Goal: Information Seeking & Learning: Learn about a topic

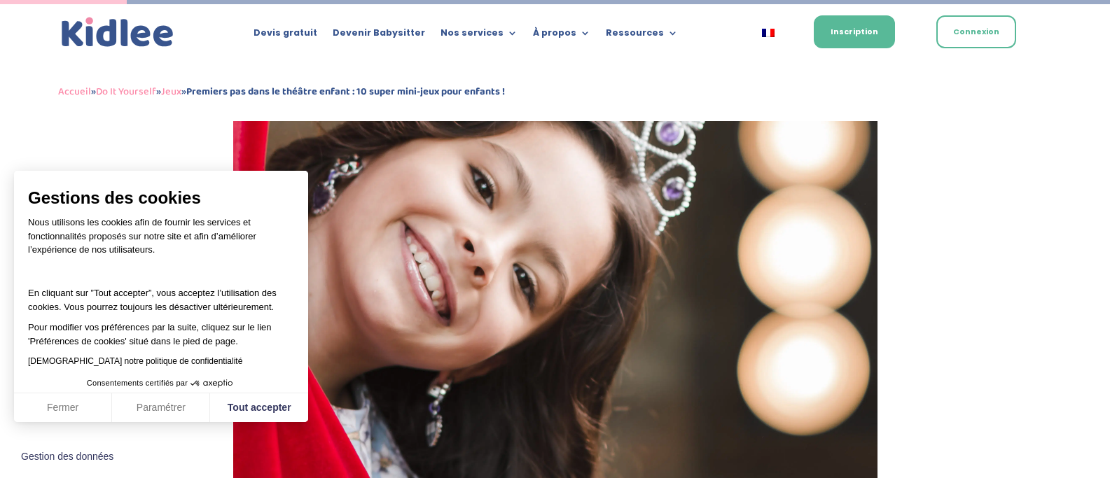
scroll to position [706, 0]
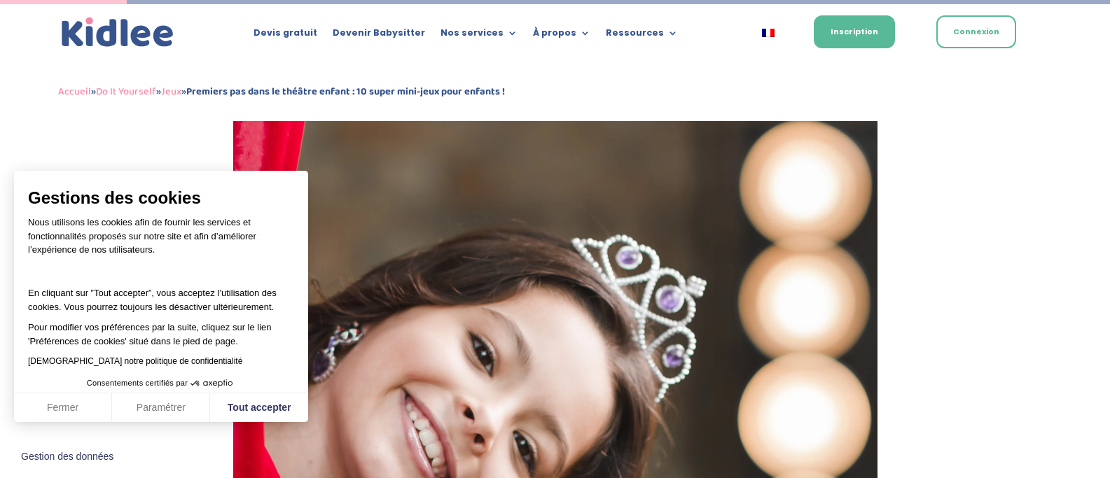
click at [253, 406] on button "Tout accepter" at bounding box center [259, 408] width 98 height 29
checkbox input "true"
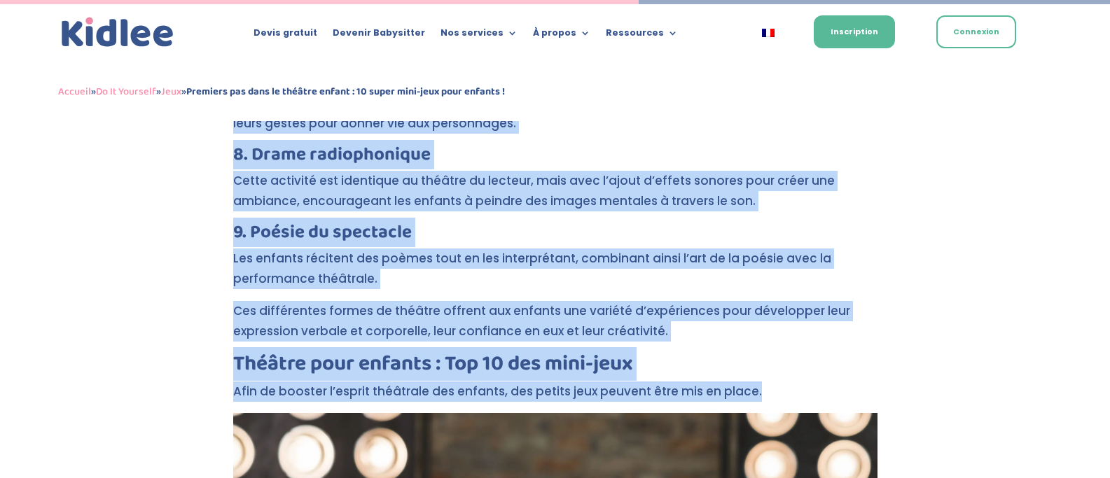
scroll to position [3559, 0]
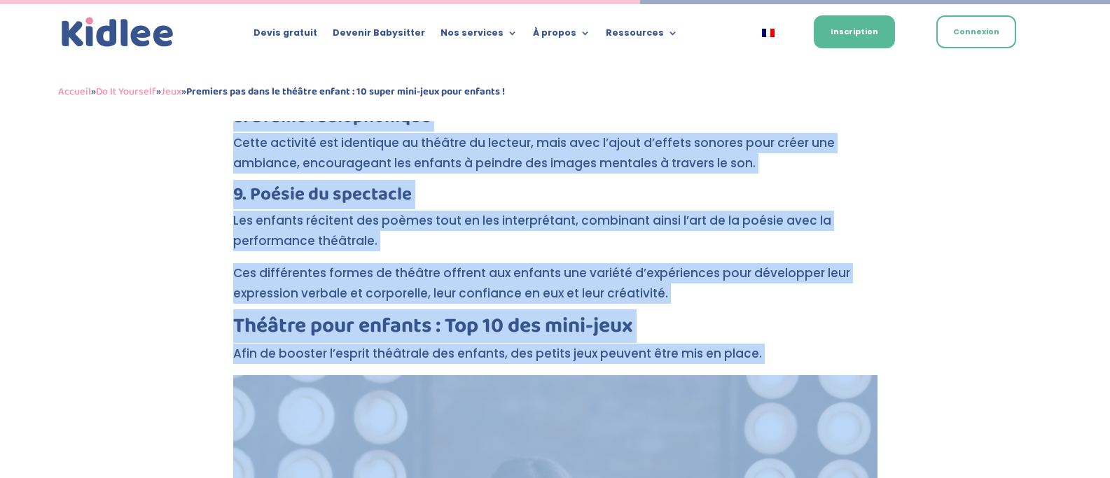
drag, startPoint x: 228, startPoint y: 258, endPoint x: 588, endPoint y: 361, distance: 374.6
copy div "L’ipsumdolor si ametcon adip elitsed do eiusmod temporincidi ut labor etdolo : …"
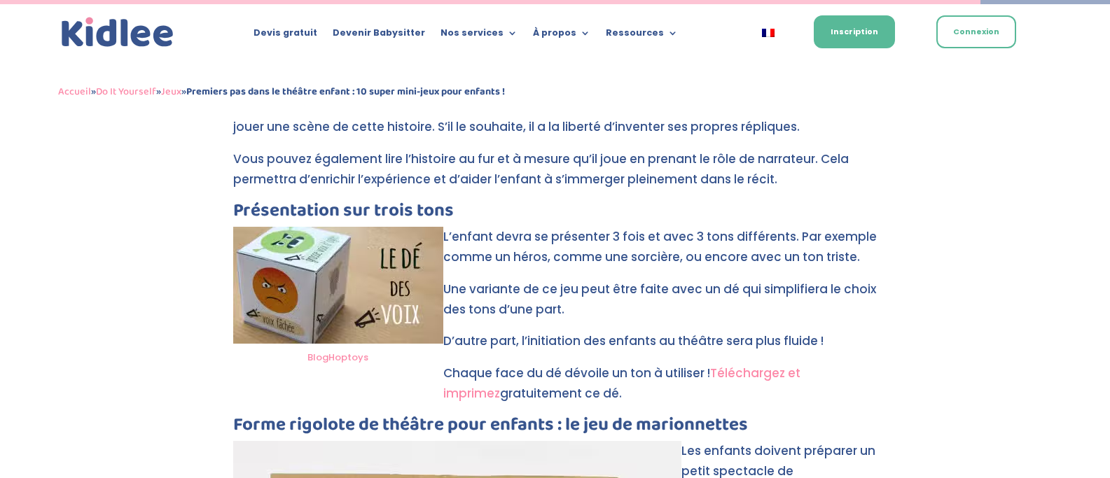
scroll to position [5449, 0]
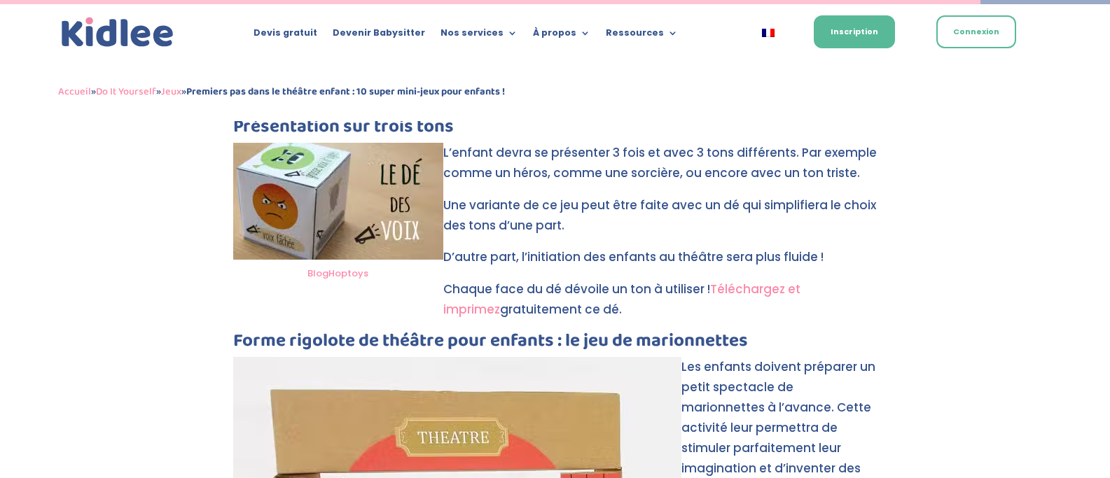
click at [801, 281] on link "Téléchargez et imprimez" at bounding box center [621, 299] width 357 height 37
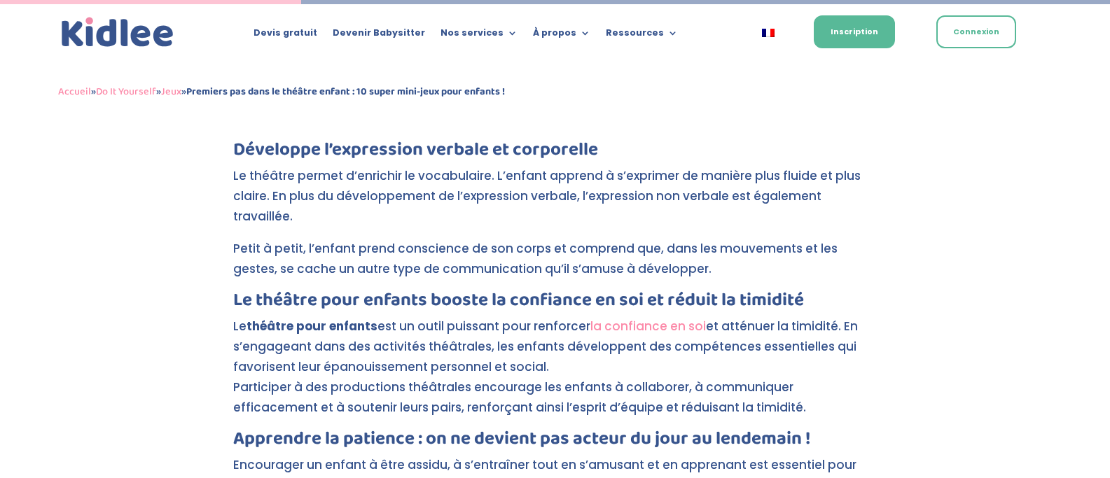
scroll to position [1663, 0]
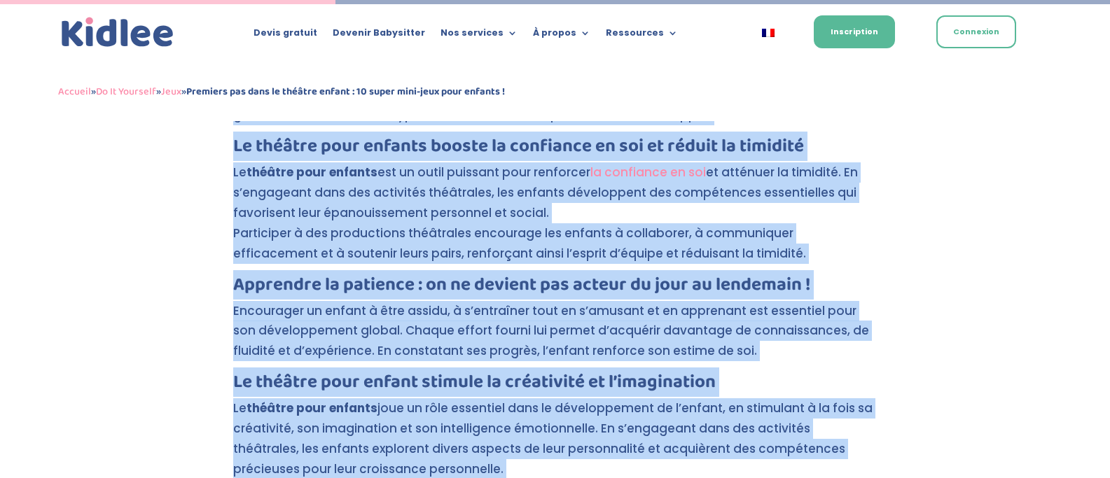
scroll to position [1892, 0]
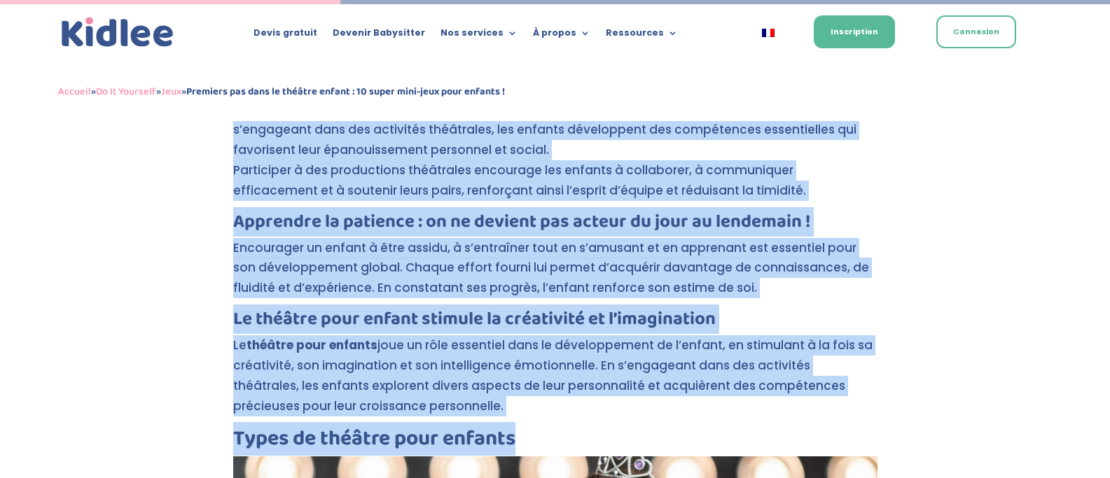
drag, startPoint x: 228, startPoint y: 141, endPoint x: 826, endPoint y: 379, distance: 643.5
click at [770, 33] on img at bounding box center [775, 33] width 13 height 8
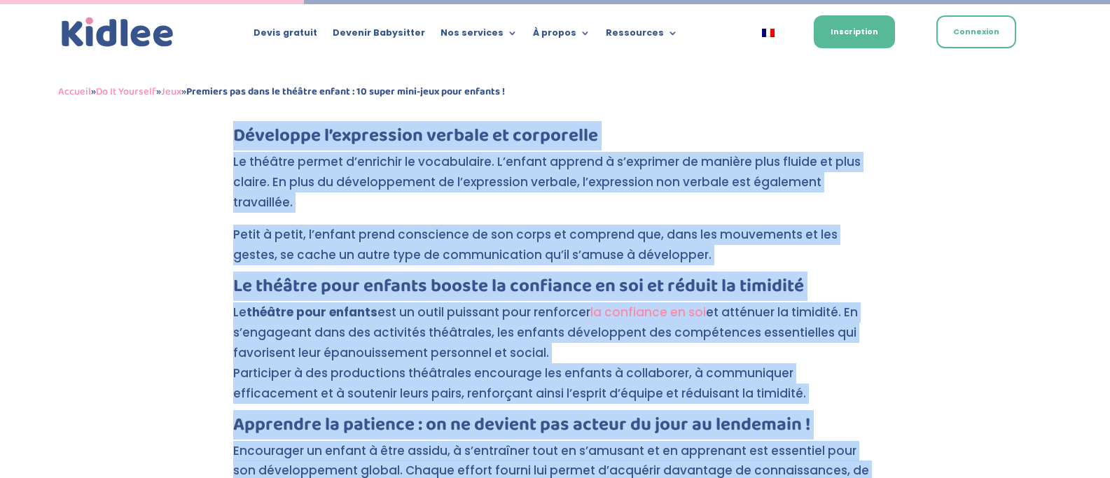
scroll to position [1712, 0]
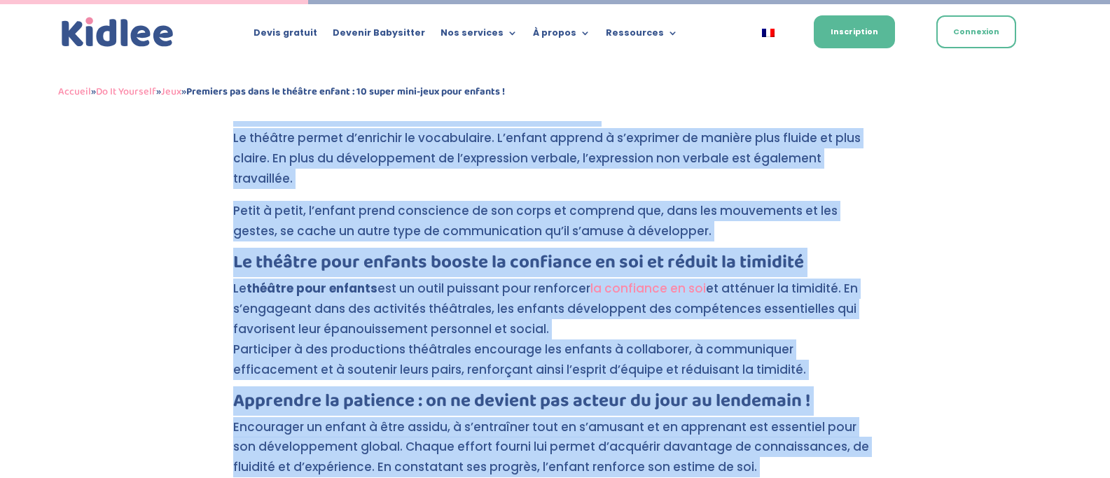
copy div "Loremipsu d’sitametcon adipisc el seddoeiusm Te incidid utlabo e’dolorema al en…"
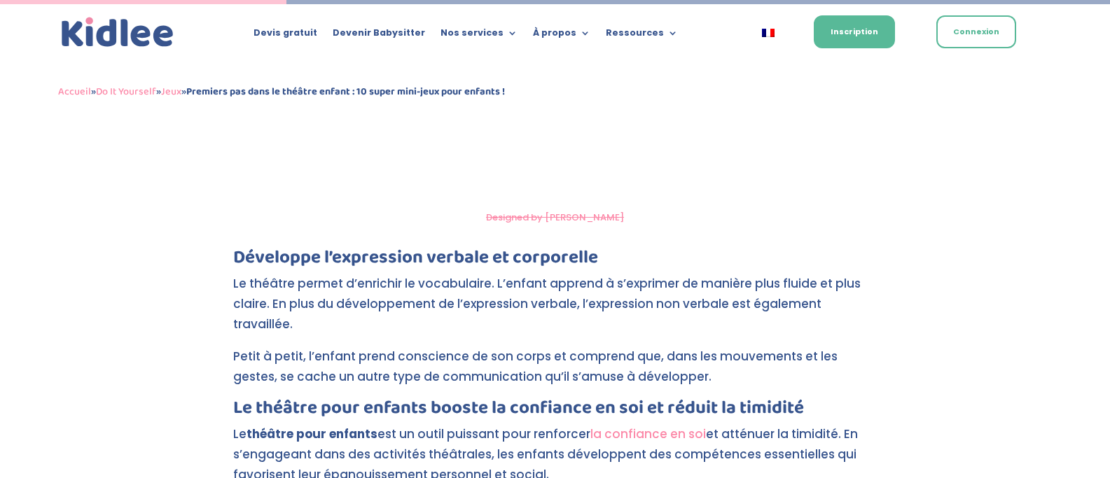
scroll to position [1591, 0]
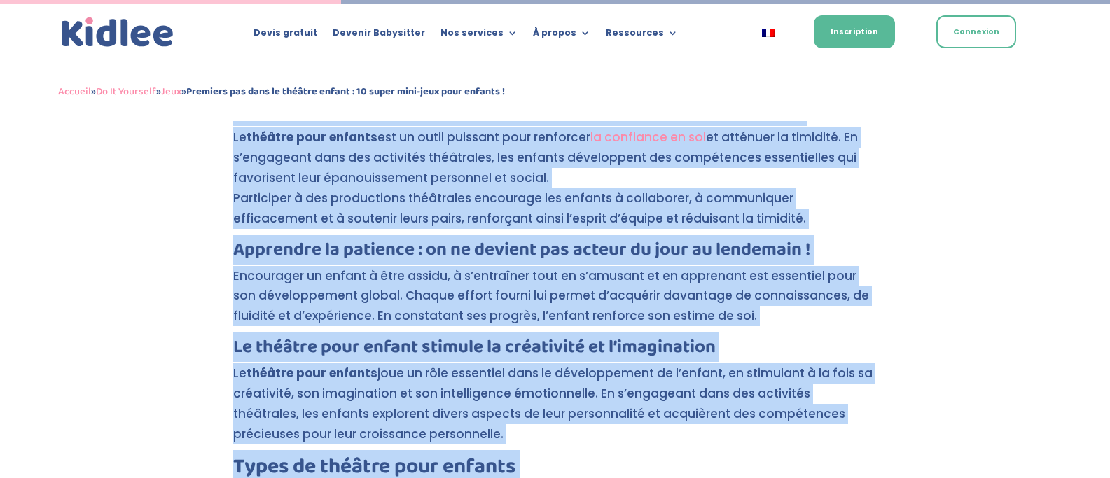
scroll to position [1920, 0]
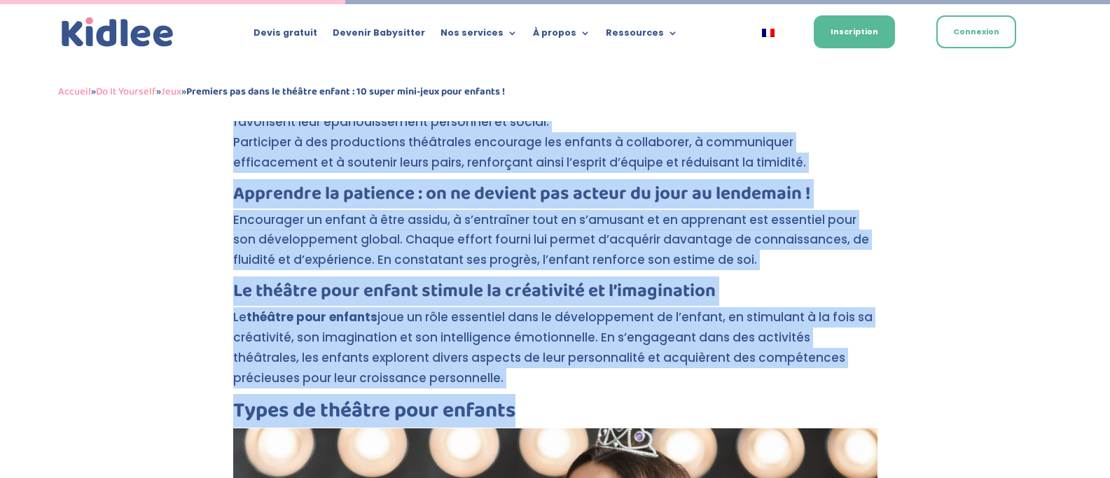
drag, startPoint x: 233, startPoint y: 206, endPoint x: 840, endPoint y: 371, distance: 628.7
copy div "Loremipsu d’sitametcon adipisc el seddoeiusm Te incidid utlabo e’dolorema al en…"
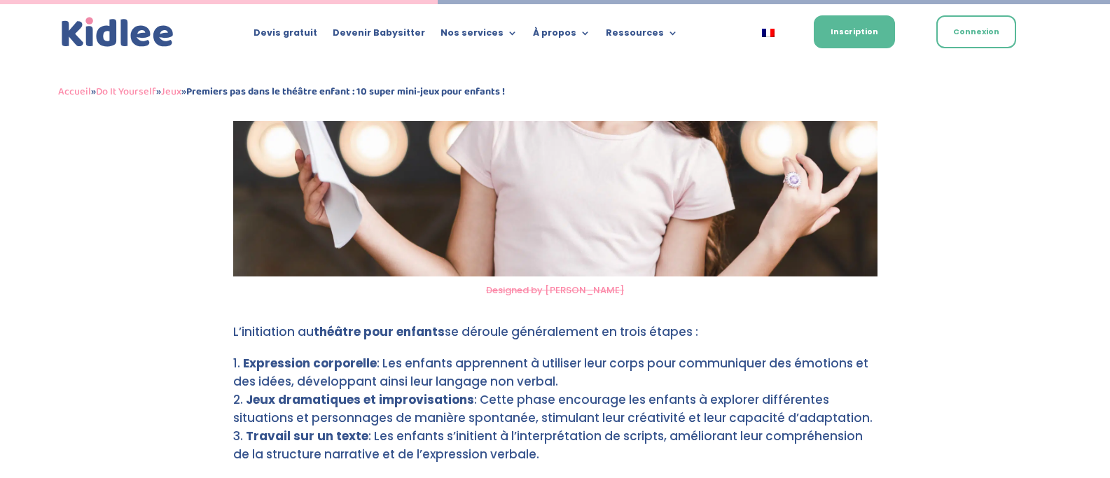
click at [239, 322] on p "L’initiation au théâtre pour enfants se déroule généralement en trois étapes :" at bounding box center [555, 338] width 644 height 32
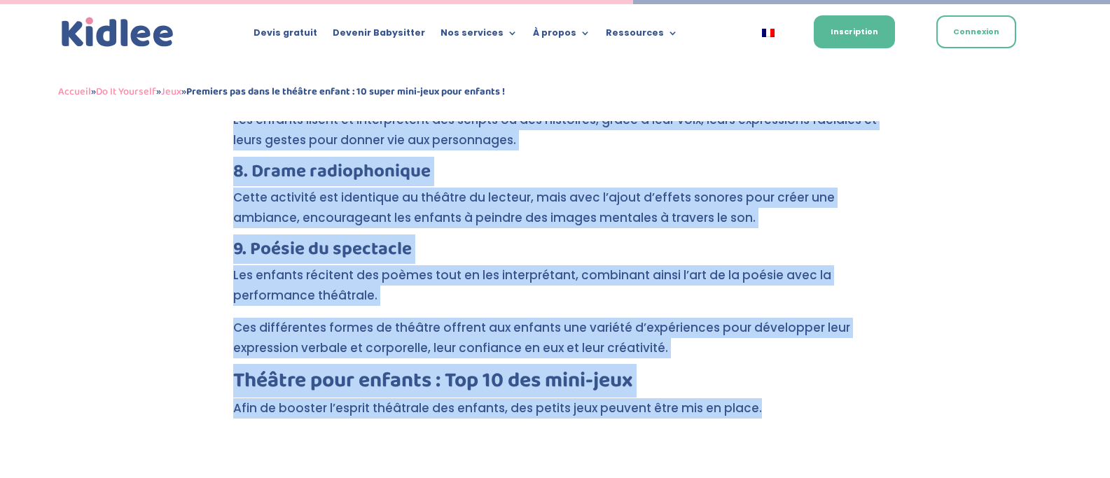
scroll to position [3581, 0]
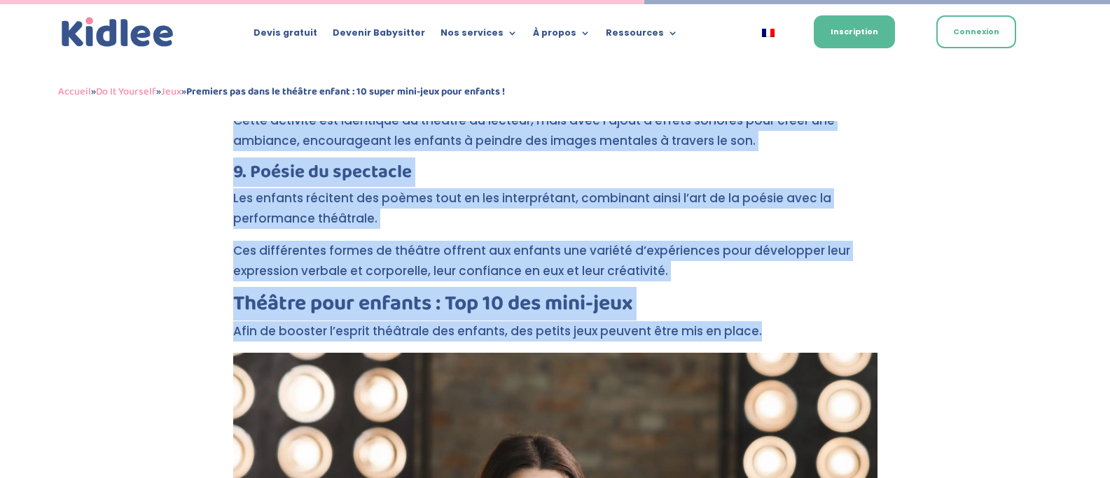
drag, startPoint x: 224, startPoint y: 289, endPoint x: 526, endPoint y: 332, distance: 304.9
copy div "L’ipsumdolor si ametcon adip elitsed do eiusmod temporincidi ut labor etdolo : …"
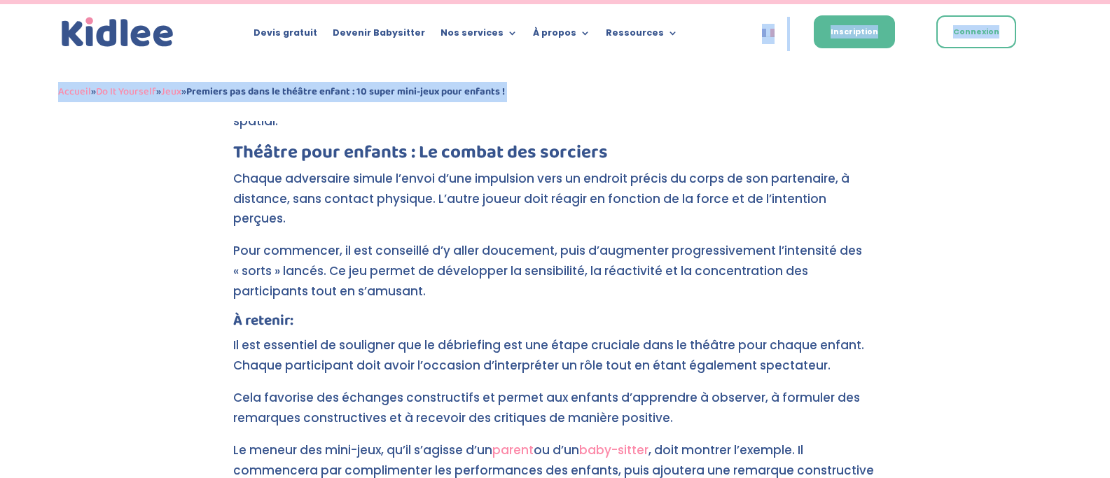
scroll to position [6286, 0]
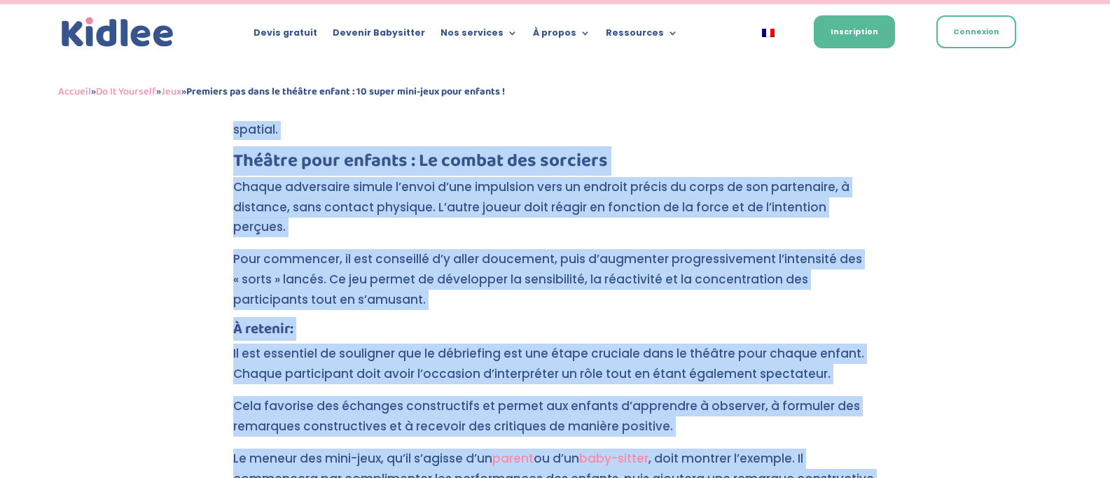
drag, startPoint x: 209, startPoint y: 265, endPoint x: 716, endPoint y: 420, distance: 529.5
copy div "Lo ips do sitame Co adi el sedd e temp. In utlabo « E » dolorem al enimadm, ve …"
